Goal: Information Seeking & Learning: Learn about a topic

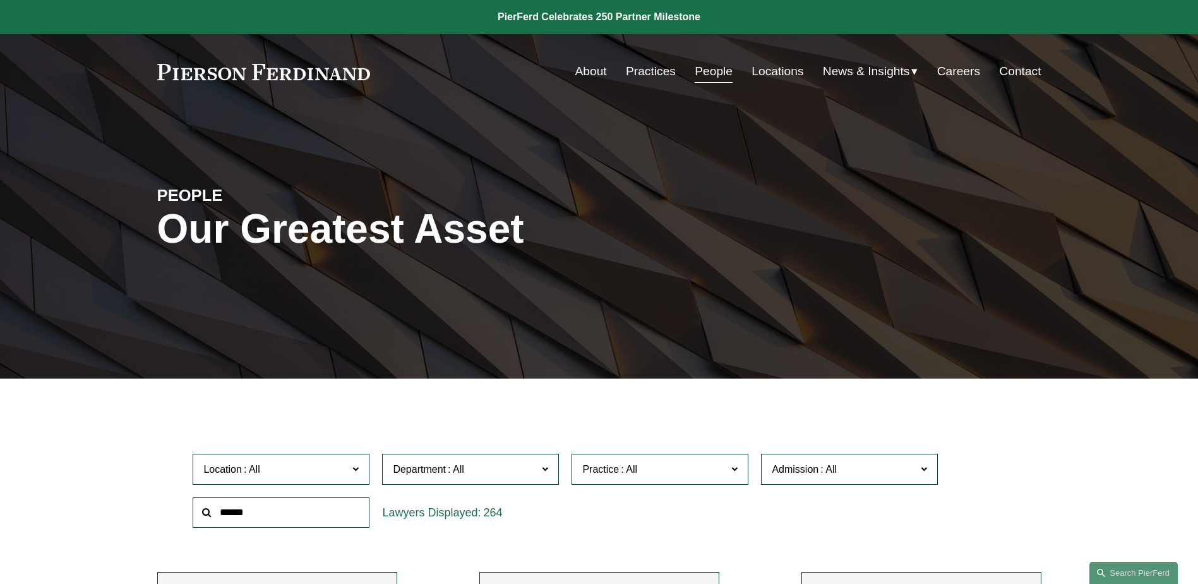
click at [634, 73] on link "Practices" at bounding box center [651, 71] width 50 height 24
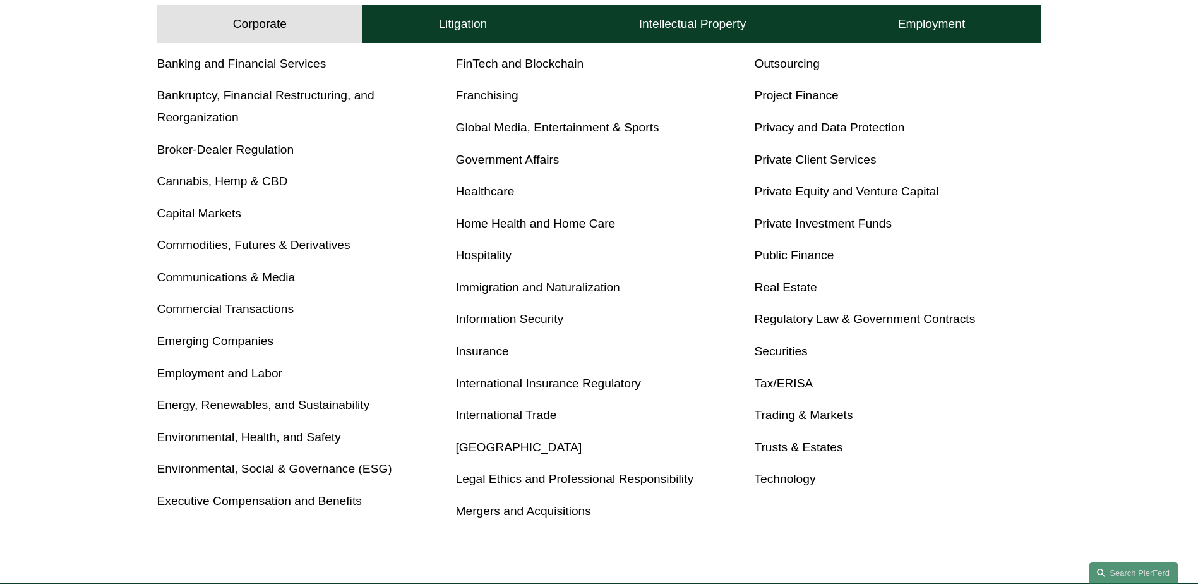
scroll to position [568, 0]
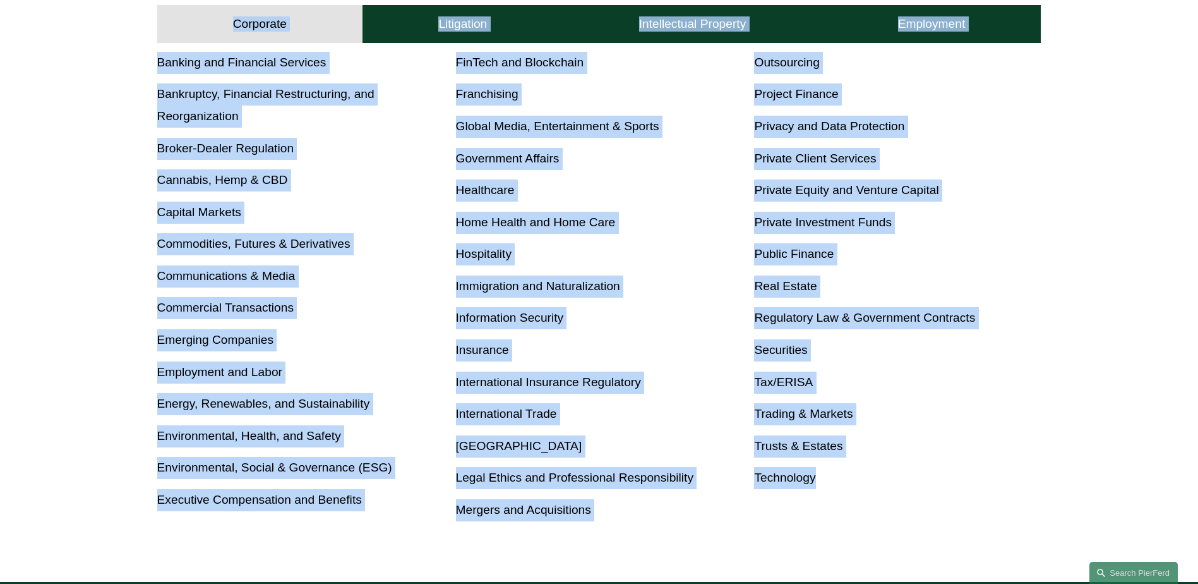
drag, startPoint x: 90, startPoint y: 42, endPoint x: 913, endPoint y: 505, distance: 944.4
click at [913, 505] on div "Corporate Corporate Litigation Intellectual Property Employment Corporate Litig…" at bounding box center [599, 224] width 1198 height 715
drag, startPoint x: 913, startPoint y: 505, endPoint x: 851, endPoint y: 484, distance: 65.5
click at [854, 484] on p "Technology" at bounding box center [897, 478] width 287 height 22
drag, startPoint x: 660, startPoint y: 431, endPoint x: 138, endPoint y: 55, distance: 643.4
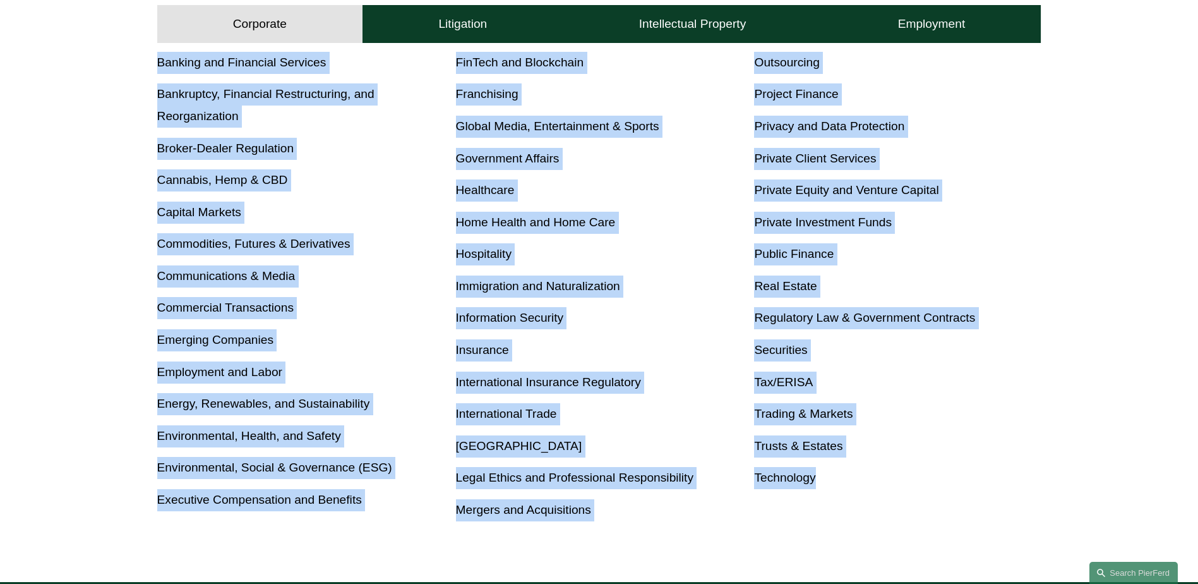
click at [138, 55] on div "Corporate Overview Antitrust Banking and Financial Services Bankruptcy, Financi…" at bounding box center [599, 248] width 1198 height 570
click at [137, 56] on div "Corporate Overview Antitrust Banking and Financial Services Bankruptcy, Financi…" at bounding box center [599, 248] width 1198 height 570
drag, startPoint x: 136, startPoint y: 66, endPoint x: 913, endPoint y: 498, distance: 888.8
click at [913, 498] on div "Corporate Overview Antitrust Banking and Financial Services Bankruptcy, Financi…" at bounding box center [599, 248] width 1198 height 570
drag, startPoint x: 913, startPoint y: 498, endPoint x: 897, endPoint y: 496, distance: 15.3
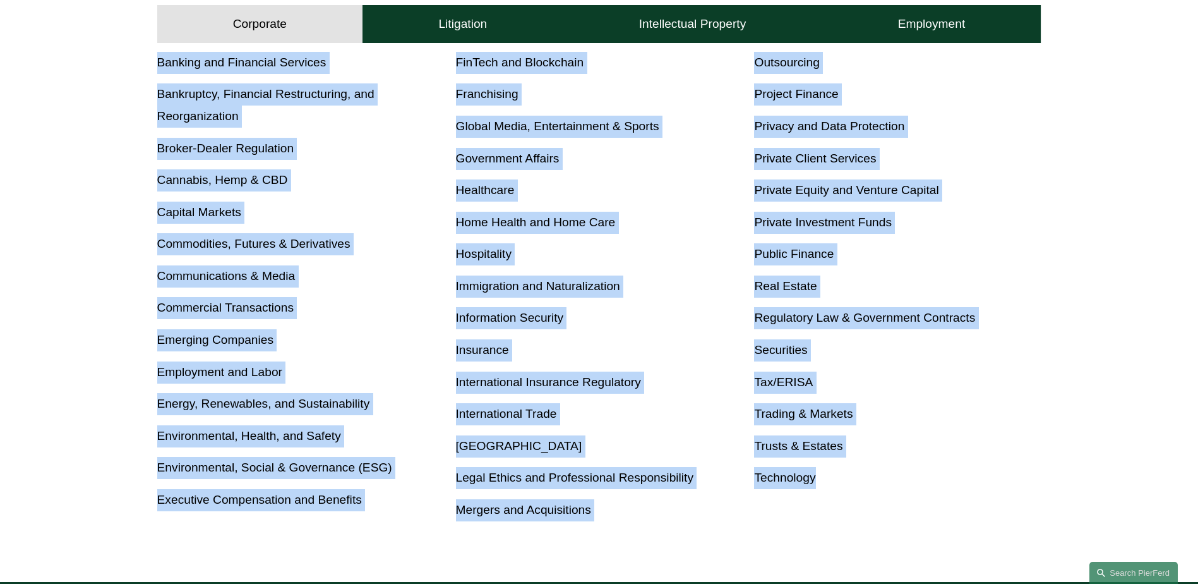
click at [913, 498] on div "Antitrust Banking and Financial Services Bankruptcy, Financial Restructuring, a…" at bounding box center [599, 270] width 884 height 501
drag, startPoint x: 842, startPoint y: 488, endPoint x: 148, endPoint y: 57, distance: 817.3
click at [148, 57] on div "Corporate Overview Antitrust Banking and Financial Services Bankruptcy, Financi…" at bounding box center [599, 248] width 1198 height 570
drag, startPoint x: 148, startPoint y: 57, endPoint x: 111, endPoint y: 81, distance: 44.0
click at [111, 80] on div "Corporate Overview Antitrust Banking and Financial Services Bankruptcy, Financi…" at bounding box center [599, 248] width 1198 height 570
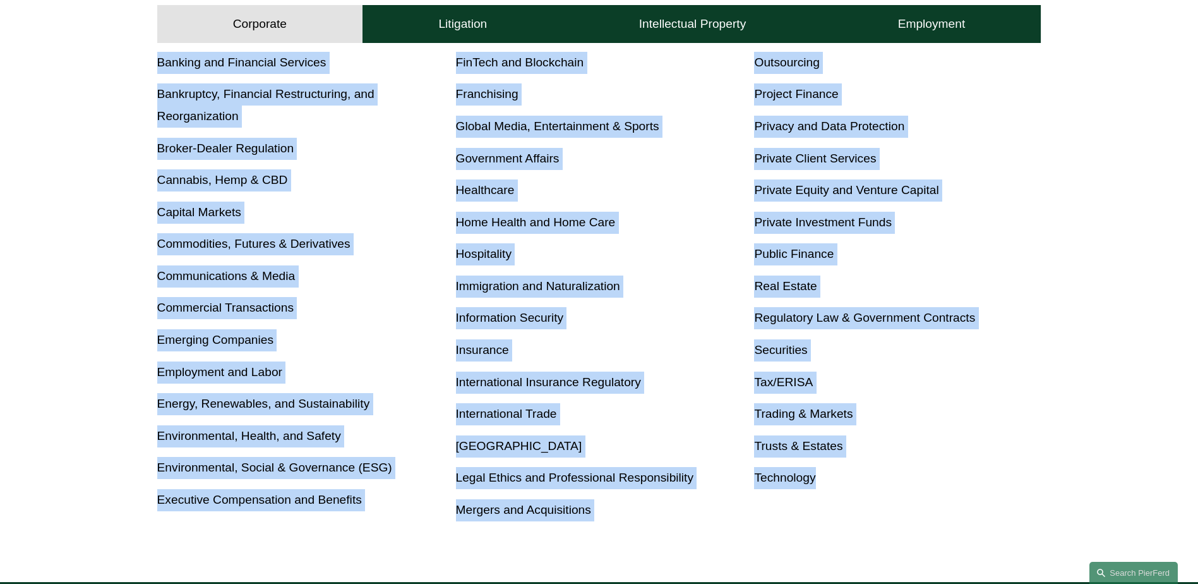
drag, startPoint x: 111, startPoint y: 72, endPoint x: 915, endPoint y: 477, distance: 900.6
click at [915, 477] on div "Corporate Overview Antitrust Banking and Financial Services Bankruptcy, Financi…" at bounding box center [599, 248] width 1198 height 570
drag, startPoint x: 915, startPoint y: 477, endPoint x: 887, endPoint y: 481, distance: 28.7
click at [915, 477] on p "Technology" at bounding box center [897, 478] width 287 height 22
drag, startPoint x: 860, startPoint y: 483, endPoint x: 150, endPoint y: 60, distance: 826.9
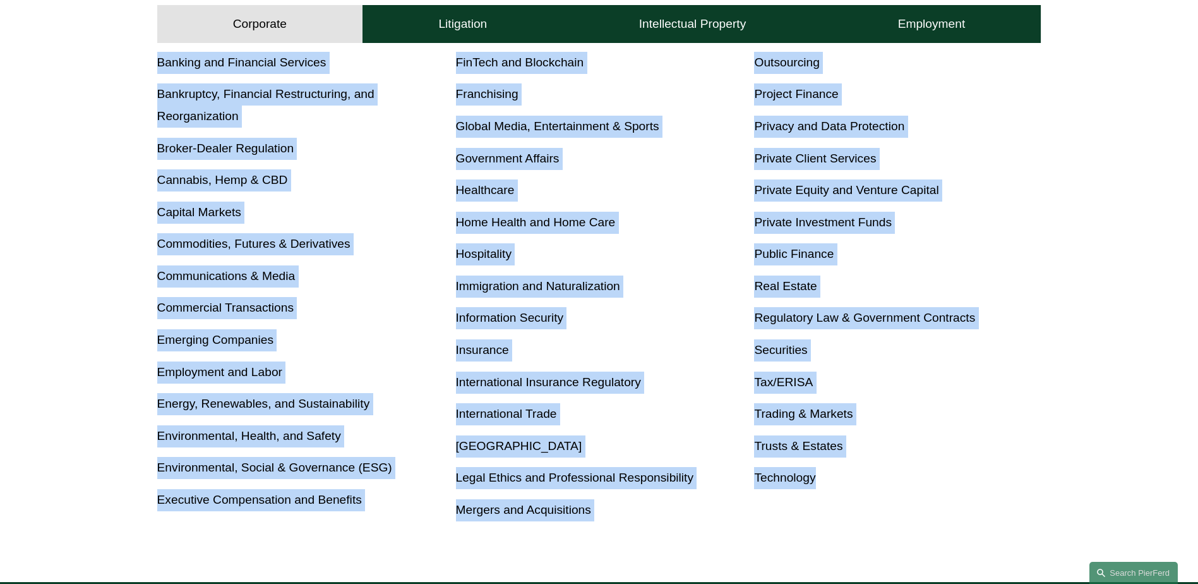
click at [150, 60] on div "Corporate Overview Antitrust Banking and Financial Services Bankruptcy, Financi…" at bounding box center [599, 248] width 1198 height 570
click at [147, 60] on div "Corporate Overview Antitrust Banking and Financial Services Bankruptcy, Financi…" at bounding box center [599, 248] width 1198 height 570
drag, startPoint x: 126, startPoint y: 64, endPoint x: 889, endPoint y: 484, distance: 871.1
click at [889, 484] on div "Corporate Overview Antitrust Banking and Financial Services Bankruptcy, Financi…" at bounding box center [599, 248] width 1198 height 570
drag, startPoint x: 889, startPoint y: 484, endPoint x: 868, endPoint y: 483, distance: 20.2
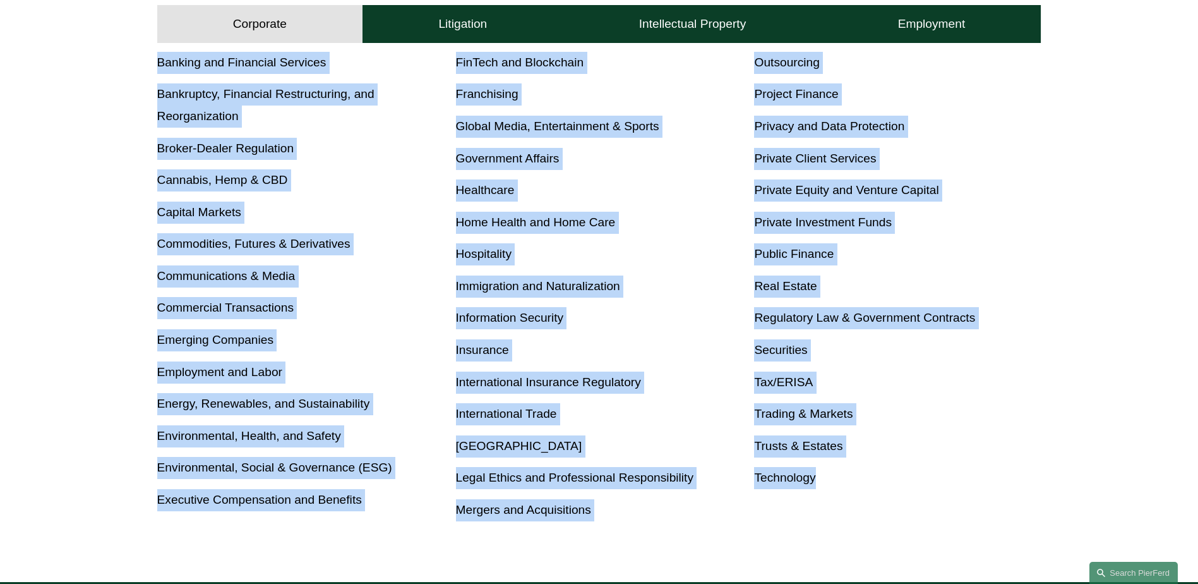
click at [870, 483] on p "Technology" at bounding box center [897, 478] width 287 height 22
drag, startPoint x: 853, startPoint y: 483, endPoint x: 144, endPoint y: 58, distance: 826.2
click at [144, 58] on div "Corporate Overview Antitrust Banking and Financial Services Bankruptcy, Financi…" at bounding box center [599, 248] width 1198 height 570
drag, startPoint x: 144, startPoint y: 58, endPoint x: 138, endPoint y: 59, distance: 6.3
click at [144, 58] on div "Corporate Overview Antitrust Banking and Financial Services Bankruptcy, Financi…" at bounding box center [599, 248] width 1198 height 570
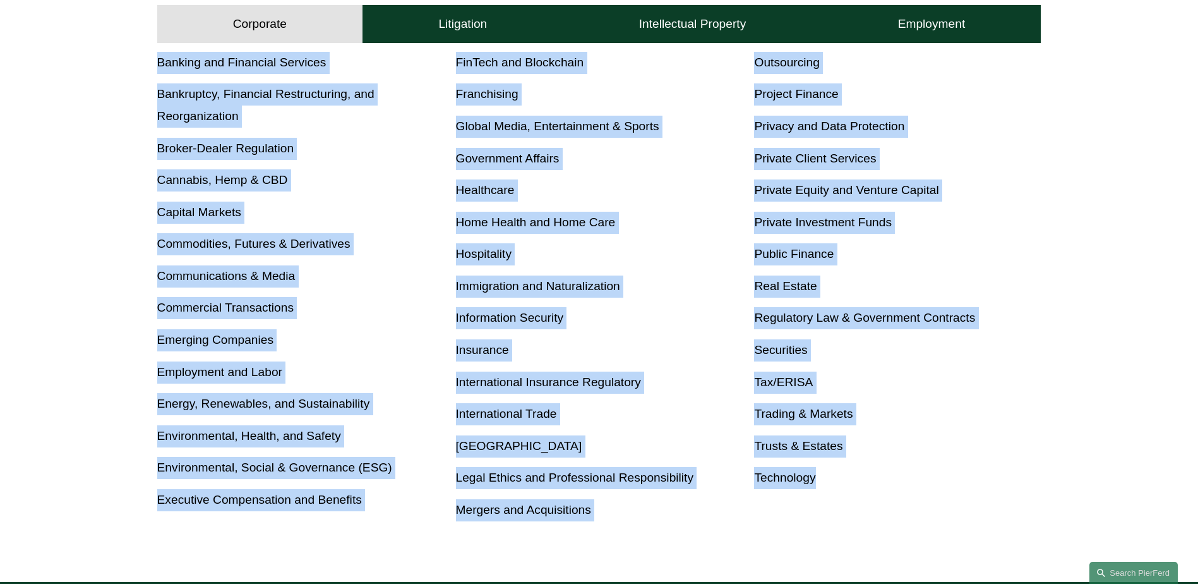
drag, startPoint x: 124, startPoint y: 61, endPoint x: 878, endPoint y: 487, distance: 866.2
click at [878, 487] on div "Corporate Overview Antitrust Banking and Financial Services Bankruptcy, Financi…" at bounding box center [599, 248] width 1198 height 570
click at [878, 487] on p "Technology" at bounding box center [897, 478] width 287 height 22
drag, startPoint x: 873, startPoint y: 486, endPoint x: 147, endPoint y: 55, distance: 844.1
click at [147, 55] on div "Corporate Overview Antitrust Banking and Financial Services Bankruptcy, Financi…" at bounding box center [599, 248] width 1198 height 570
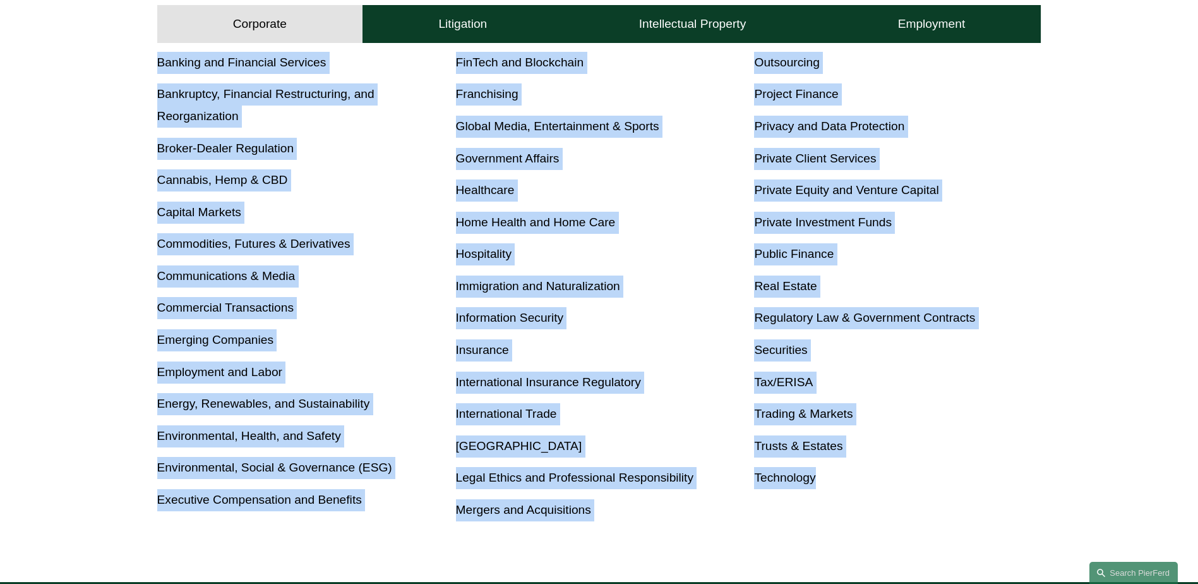
drag, startPoint x: 147, startPoint y: 55, endPoint x: 140, endPoint y: 57, distance: 7.4
click at [142, 56] on div "Corporate Overview Antitrust Banking and Financial Services Bankruptcy, Financi…" at bounding box center [599, 248] width 1198 height 570
drag, startPoint x: 134, startPoint y: 59, endPoint x: 997, endPoint y: 498, distance: 968.2
click at [997, 498] on div "Corporate Overview Antitrust Banking and Financial Services Bankruptcy, Financi…" at bounding box center [599, 248] width 1198 height 570
click at [997, 498] on div "Antitrust Banking and Financial Services Bankruptcy, Financial Restructuring, a…" at bounding box center [599, 270] width 884 height 501
